Goal: Task Accomplishment & Management: Use online tool/utility

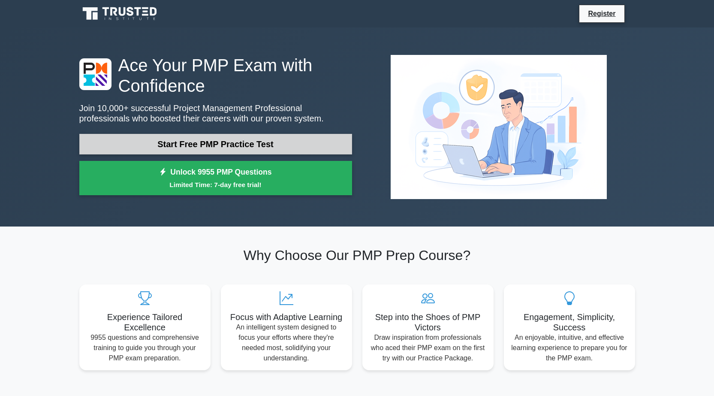
click at [240, 147] on link "Start Free PMP Practice Test" at bounding box center [215, 144] width 273 height 21
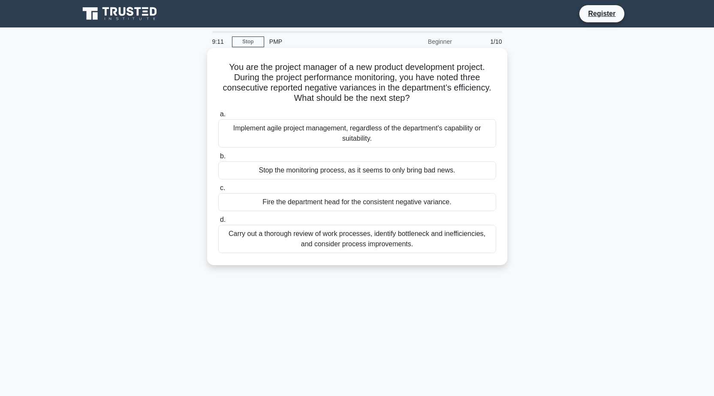
click at [361, 236] on div "Carry out a thorough review of work processes, identify bottleneck and ineffici…" at bounding box center [357, 239] width 278 height 28
click at [218, 223] on input "d. Carry out a thorough review of work processes, identify bottleneck and ineff…" at bounding box center [218, 220] width 0 height 6
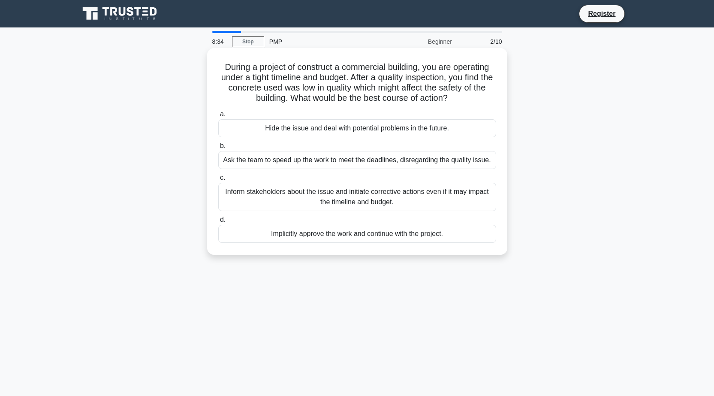
click at [370, 191] on div "Inform stakeholders about the issue and initiate corrective actions even if it …" at bounding box center [357, 197] width 278 height 28
click at [218, 181] on input "c. Inform stakeholders about the issue and initiate corrective actions even if …" at bounding box center [218, 178] width 0 height 6
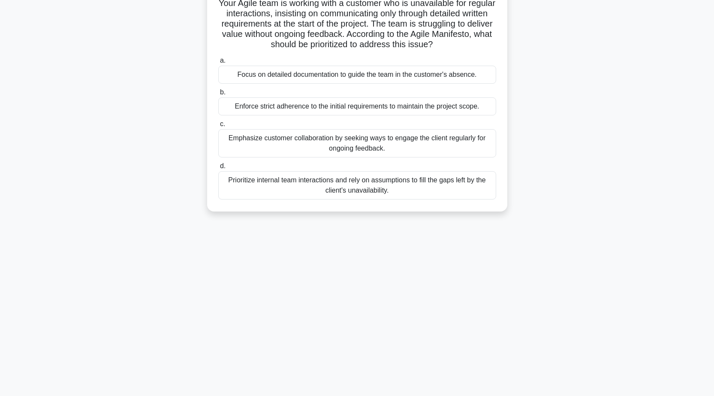
scroll to position [67, 0]
